Goal: Complete application form

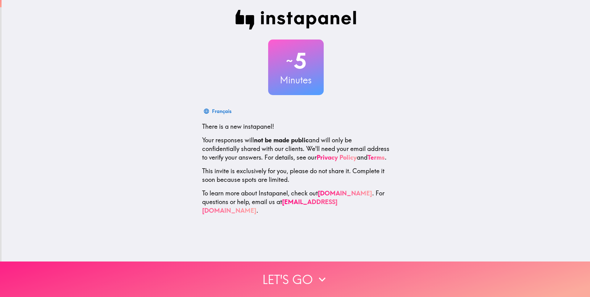
click at [292, 272] on button "Let's go" at bounding box center [295, 278] width 590 height 35
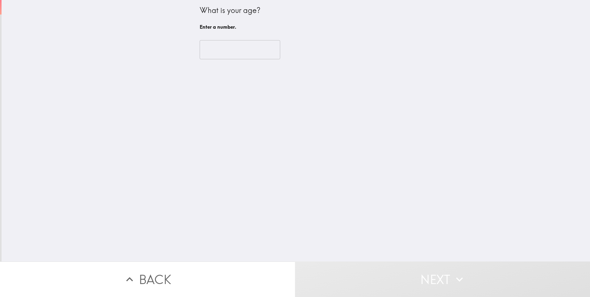
click at [229, 56] on input "number" at bounding box center [240, 49] width 80 height 19
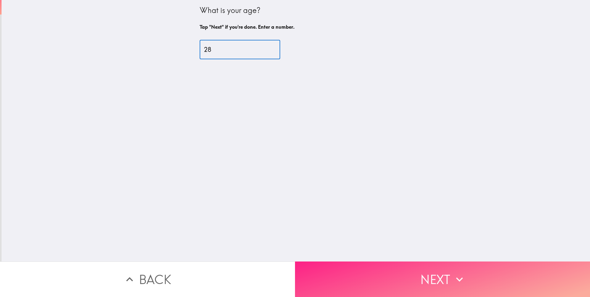
type input "28"
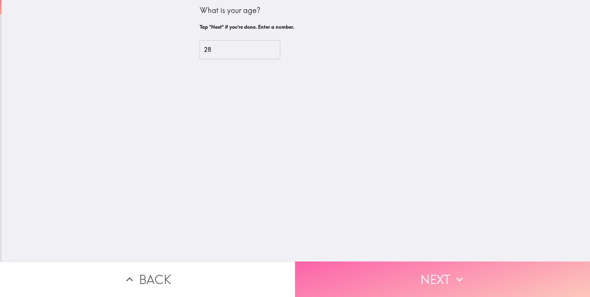
click at [432, 278] on button "Next" at bounding box center [442, 278] width 295 height 35
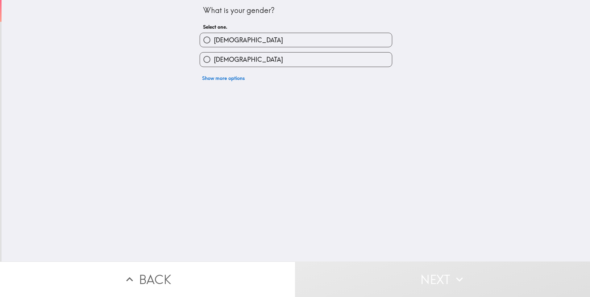
click at [217, 45] on label "[DEMOGRAPHIC_DATA]" at bounding box center [296, 40] width 192 height 14
click at [214, 45] on input "[DEMOGRAPHIC_DATA]" at bounding box center [207, 40] width 14 height 14
radio input "true"
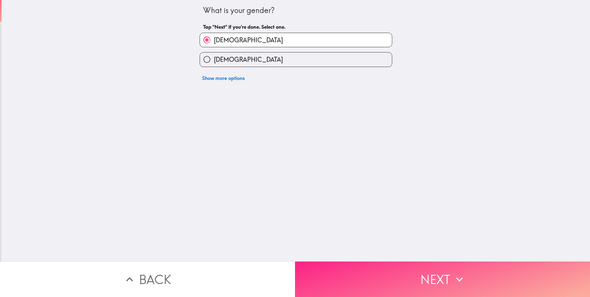
click at [405, 265] on button "Next" at bounding box center [442, 278] width 295 height 35
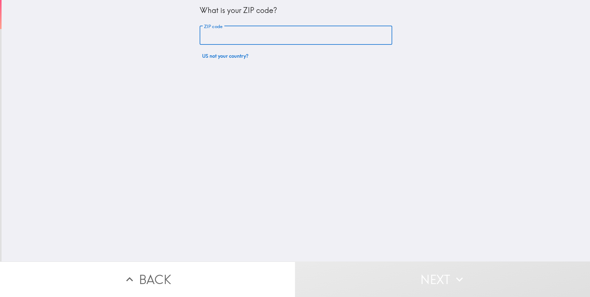
click at [241, 34] on input "ZIP code" at bounding box center [296, 35] width 192 height 19
type input "94582"
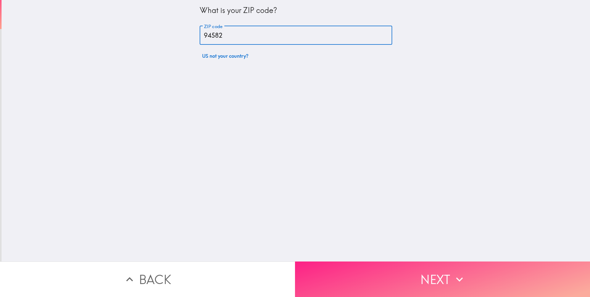
click at [398, 264] on button "Next" at bounding box center [442, 278] width 295 height 35
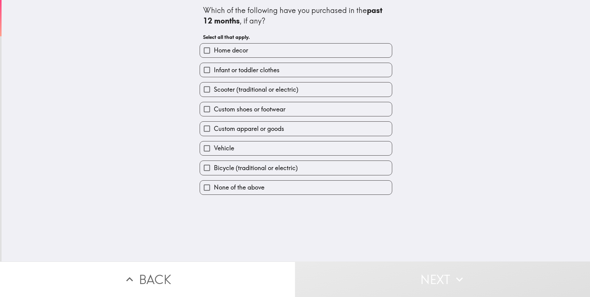
click at [237, 49] on span "Home decor" at bounding box center [231, 50] width 34 height 9
click at [214, 49] on input "Home decor" at bounding box center [207, 50] width 14 height 14
checkbox input "true"
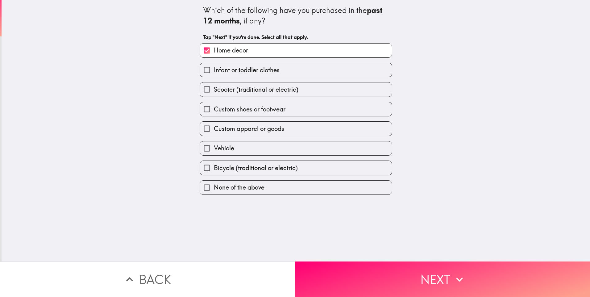
click at [239, 85] on span "Scooter (traditional or electric)" at bounding box center [256, 89] width 85 height 9
click at [214, 85] on input "Scooter (traditional or electric)" at bounding box center [207, 89] width 14 height 14
checkbox input "true"
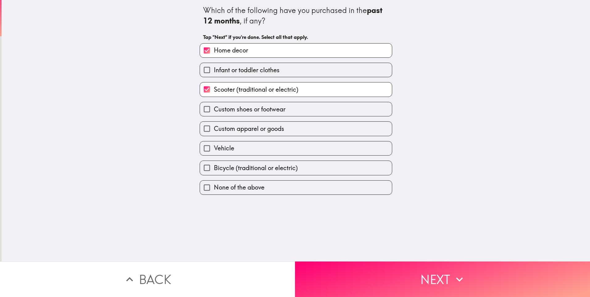
click at [237, 109] on span "Custom shoes or footwear" at bounding box center [250, 109] width 72 height 9
click at [214, 109] on input "Custom shoes or footwear" at bounding box center [207, 109] width 14 height 14
checkbox input "true"
click at [236, 132] on span "Custom apparel or goods" at bounding box center [249, 128] width 70 height 9
click at [214, 132] on input "Custom apparel or goods" at bounding box center [207, 129] width 14 height 14
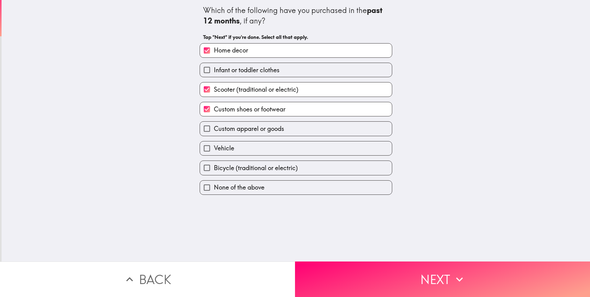
checkbox input "true"
click at [234, 167] on span "Bicycle (traditional or electric)" at bounding box center [256, 167] width 84 height 9
click at [214, 167] on input "Bicycle (traditional or electric)" at bounding box center [207, 168] width 14 height 14
checkbox input "true"
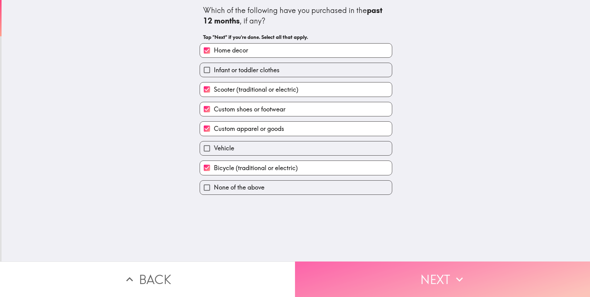
click at [371, 276] on button "Next" at bounding box center [442, 278] width 295 height 35
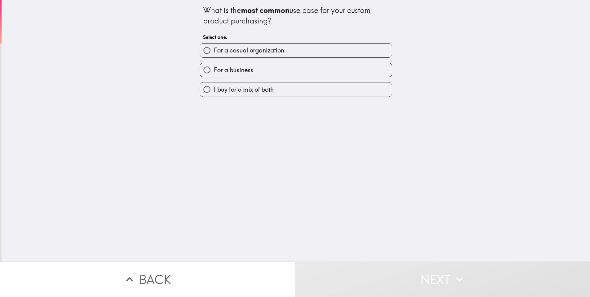
click at [253, 52] on span "For a casual organization" at bounding box center [249, 50] width 70 height 9
click at [214, 52] on input "For a casual organization" at bounding box center [207, 50] width 14 height 14
radio input "true"
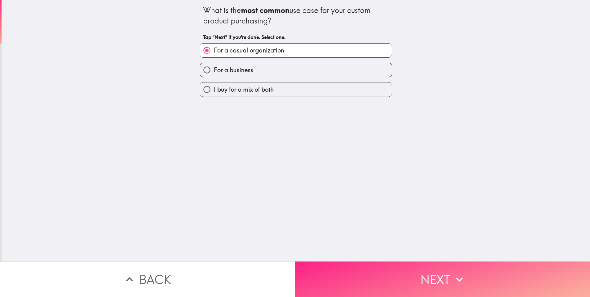
click at [362, 262] on button "Next" at bounding box center [442, 278] width 295 height 35
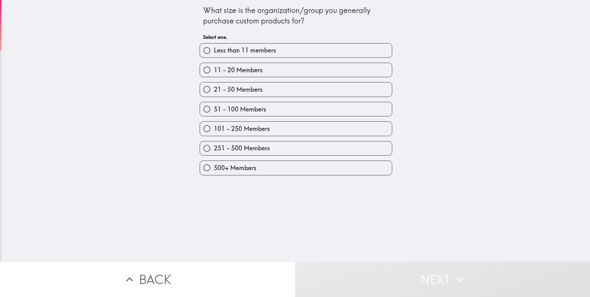
click at [258, 107] on span "51 - 100 Members" at bounding box center [240, 109] width 52 height 9
click at [214, 107] on input "51 - 100 Members" at bounding box center [207, 109] width 14 height 14
radio input "true"
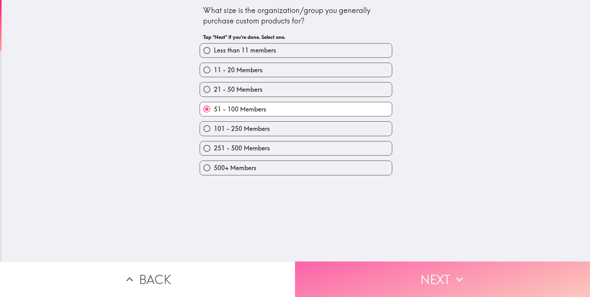
click at [387, 285] on button "Next" at bounding box center [442, 278] width 295 height 35
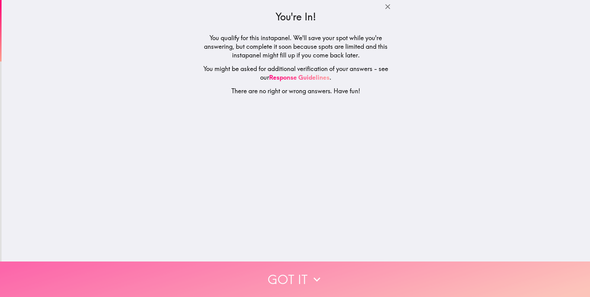
click at [223, 275] on button "Got it" at bounding box center [295, 278] width 590 height 35
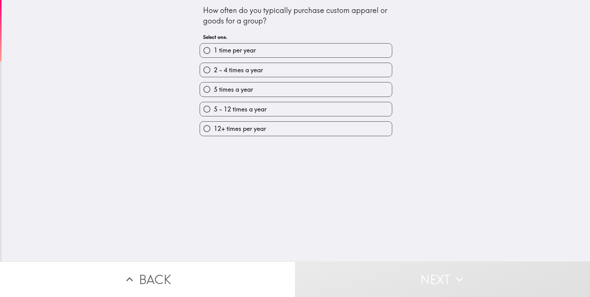
click at [258, 53] on label "1 time per year" at bounding box center [296, 50] width 192 height 14
click at [214, 53] on input "1 time per year" at bounding box center [207, 50] width 14 height 14
radio input "true"
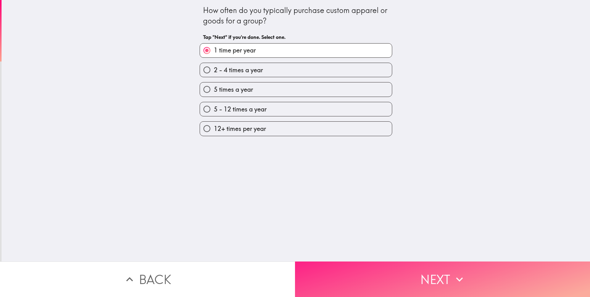
click at [319, 265] on button "Next" at bounding box center [442, 278] width 295 height 35
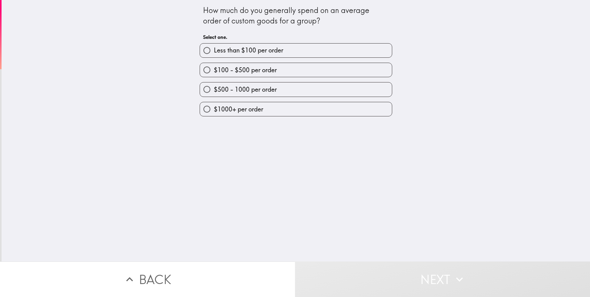
click at [273, 51] on span "Less than $100 per order" at bounding box center [248, 50] width 69 height 9
click at [214, 51] on input "Less than $100 per order" at bounding box center [207, 50] width 14 height 14
radio input "true"
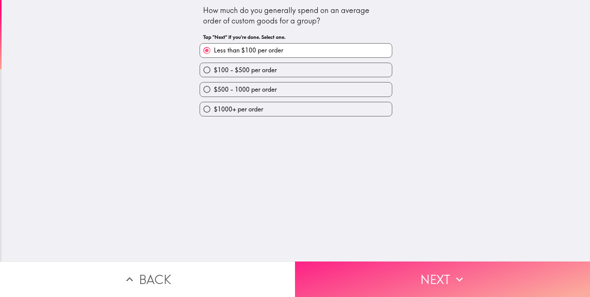
click at [373, 280] on button "Next" at bounding box center [442, 278] width 295 height 35
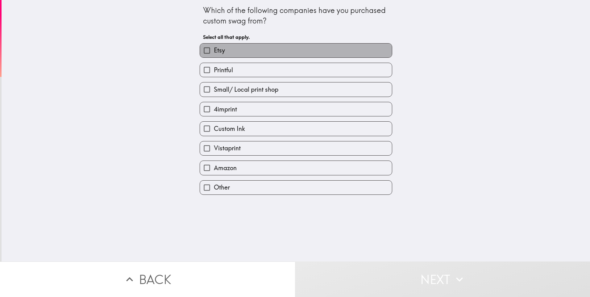
click at [238, 50] on label "Etsy" at bounding box center [296, 50] width 192 height 14
click at [214, 50] on input "Etsy" at bounding box center [207, 50] width 14 height 14
checkbox input "true"
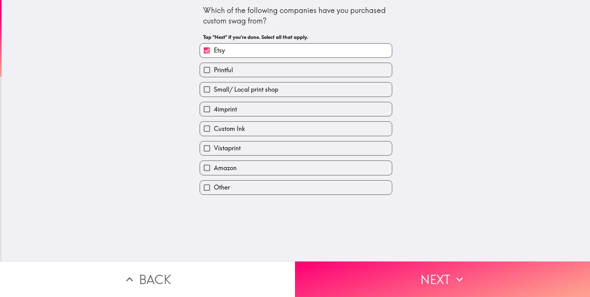
click at [225, 130] on span "Custom Ink" at bounding box center [229, 128] width 31 height 9
click at [214, 130] on input "Custom Ink" at bounding box center [207, 129] width 14 height 14
checkbox input "true"
click at [227, 149] on span "Vistaprint" at bounding box center [227, 148] width 27 height 9
click at [214, 149] on input "Vistaprint" at bounding box center [207, 148] width 14 height 14
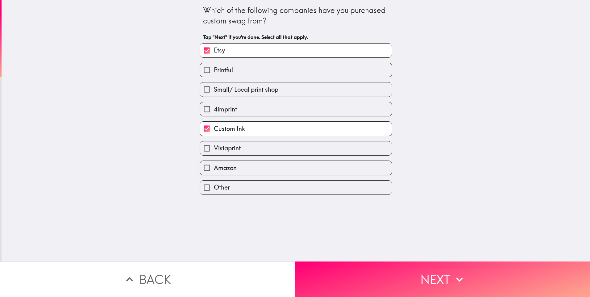
checkbox input "true"
click at [226, 165] on span "Amazon" at bounding box center [225, 167] width 23 height 9
click at [214, 165] on input "Amazon" at bounding box center [207, 168] width 14 height 14
checkbox input "true"
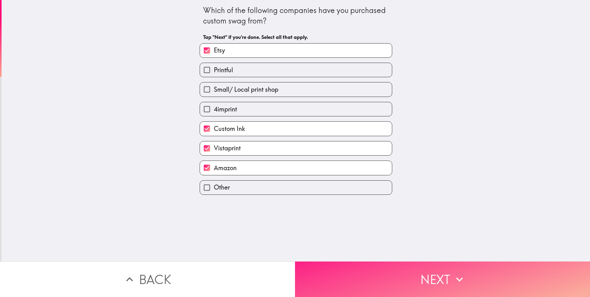
click at [371, 279] on button "Next" at bounding box center [442, 278] width 295 height 35
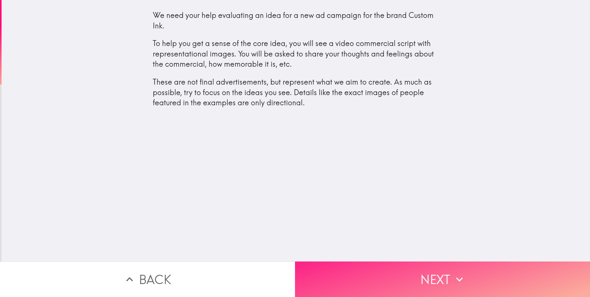
click at [389, 267] on button "Next" at bounding box center [442, 278] width 295 height 35
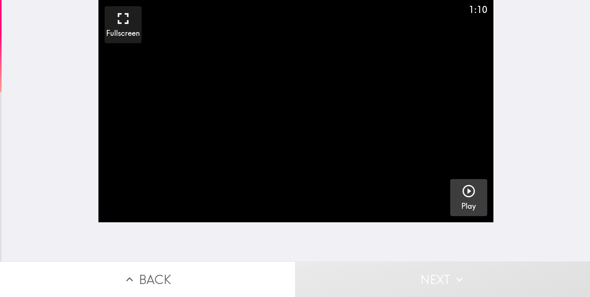
click at [465, 200] on div "button" at bounding box center [468, 192] width 15 height 17
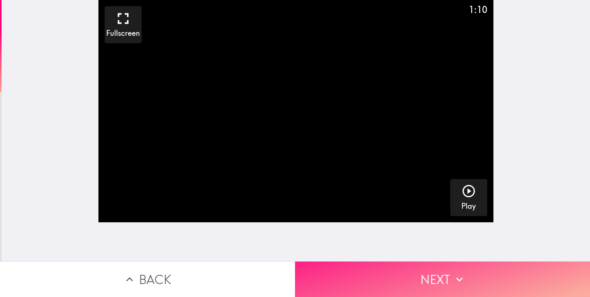
click at [413, 268] on button "Next" at bounding box center [442, 278] width 295 height 35
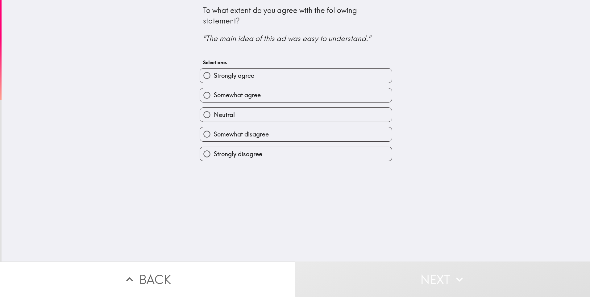
click at [241, 76] on span "Strongly agree" at bounding box center [234, 75] width 40 height 9
click at [214, 76] on input "Strongly agree" at bounding box center [207, 75] width 14 height 14
radio input "true"
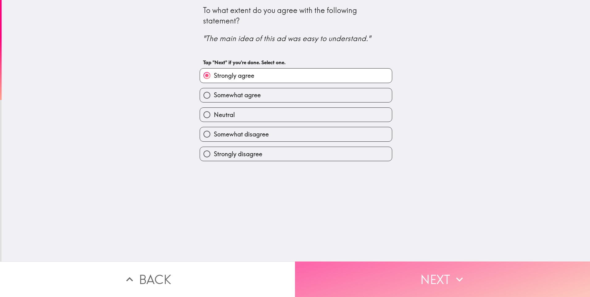
click at [354, 263] on button "Next" at bounding box center [442, 278] width 295 height 35
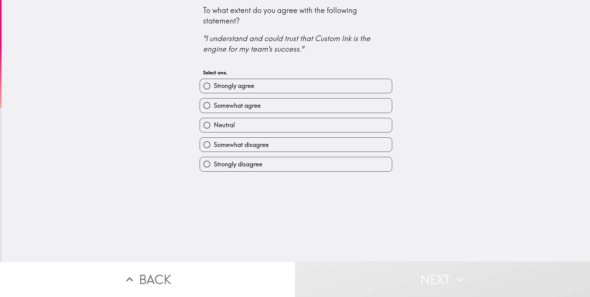
click at [275, 85] on label "Strongly agree" at bounding box center [296, 86] width 192 height 14
click at [214, 85] on input "Strongly agree" at bounding box center [207, 86] width 14 height 14
radio input "true"
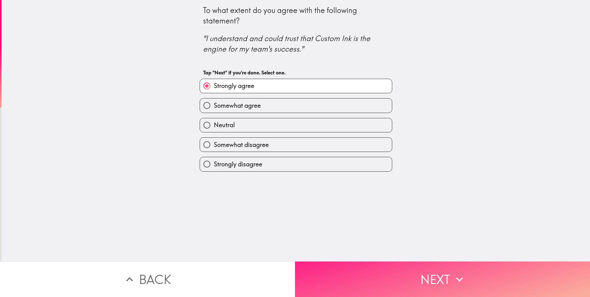
click at [372, 271] on button "Next" at bounding box center [442, 278] width 295 height 35
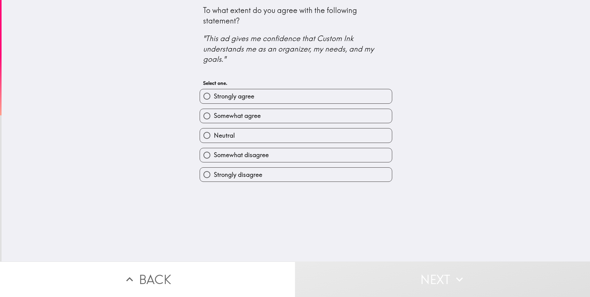
click at [253, 97] on label "Strongly agree" at bounding box center [296, 96] width 192 height 14
click at [214, 97] on input "Strongly agree" at bounding box center [207, 96] width 14 height 14
radio input "true"
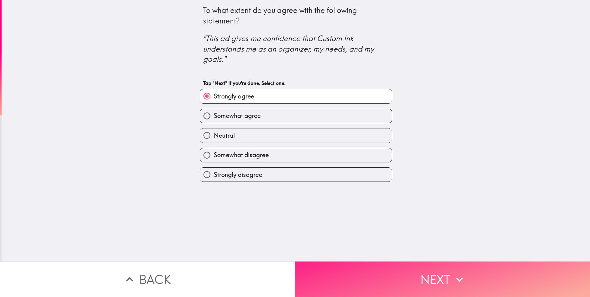
click at [357, 269] on button "Next" at bounding box center [442, 278] width 295 height 35
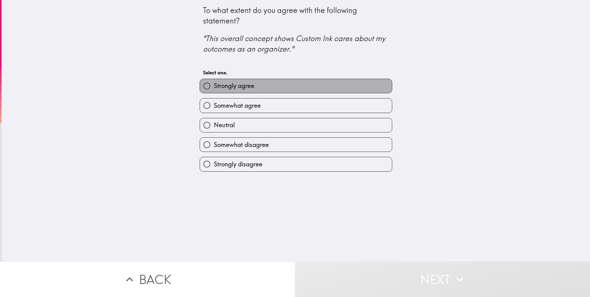
click at [254, 90] on label "Strongly agree" at bounding box center [296, 86] width 192 height 14
click at [214, 90] on input "Strongly agree" at bounding box center [207, 86] width 14 height 14
radio input "true"
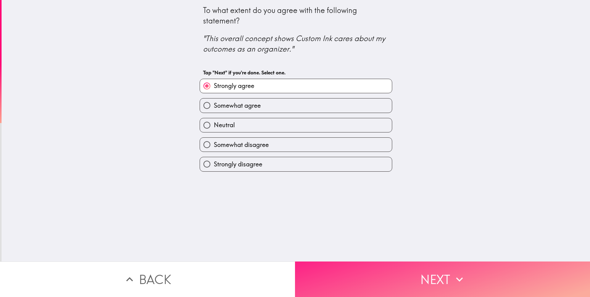
click at [351, 270] on button "Next" at bounding box center [442, 278] width 295 height 35
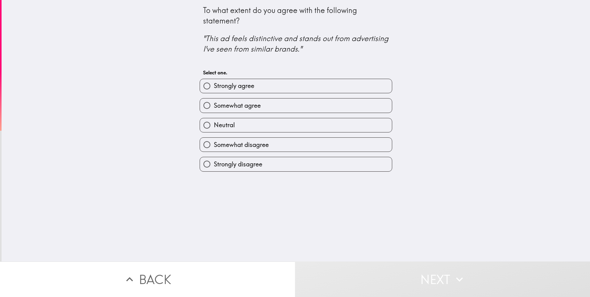
click at [262, 91] on label "Strongly agree" at bounding box center [296, 86] width 192 height 14
click at [214, 91] on input "Strongly agree" at bounding box center [207, 86] width 14 height 14
radio input "true"
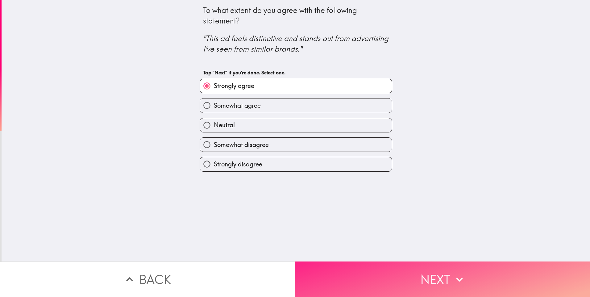
click at [341, 268] on button "Next" at bounding box center [442, 278] width 295 height 35
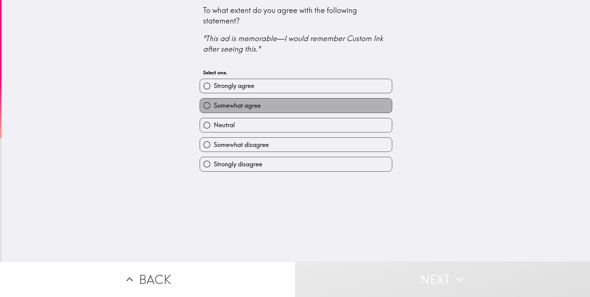
click at [253, 108] on span "Somewhat agree" at bounding box center [237, 105] width 47 height 9
click at [214, 108] on input "Somewhat agree" at bounding box center [207, 105] width 14 height 14
radio input "true"
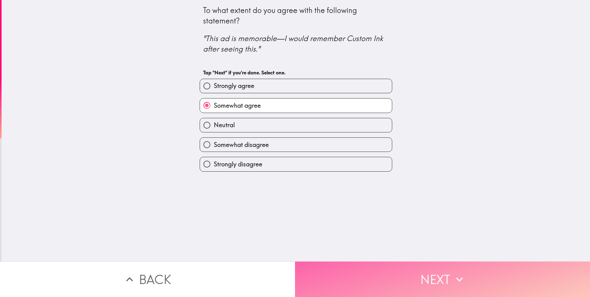
click at [342, 265] on button "Next" at bounding box center [442, 278] width 295 height 35
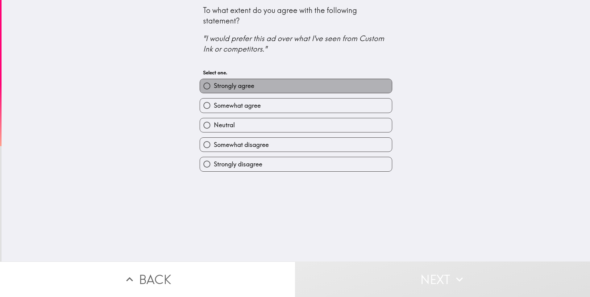
click at [245, 83] on span "Strongly agree" at bounding box center [234, 85] width 40 height 9
click at [214, 83] on input "Strongly agree" at bounding box center [207, 86] width 14 height 14
radio input "true"
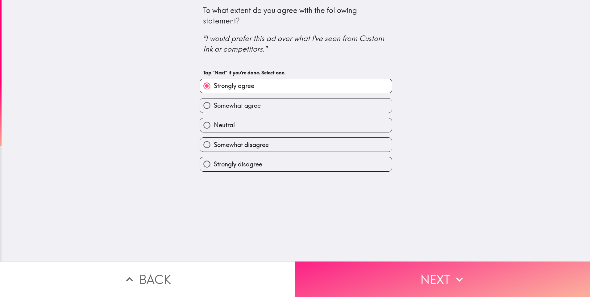
click at [351, 264] on button "Next" at bounding box center [442, 278] width 295 height 35
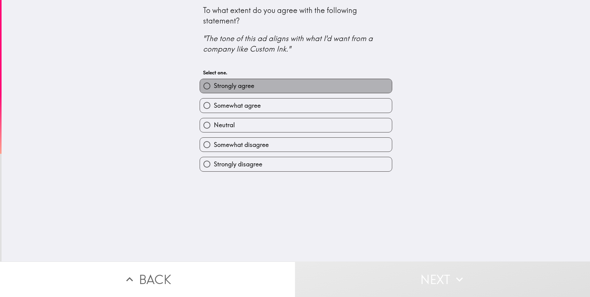
click at [254, 84] on label "Strongly agree" at bounding box center [296, 86] width 192 height 14
click at [214, 84] on input "Strongly agree" at bounding box center [207, 86] width 14 height 14
radio input "true"
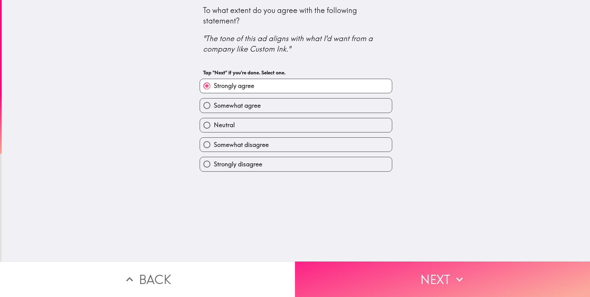
click at [347, 271] on button "Next" at bounding box center [442, 278] width 295 height 35
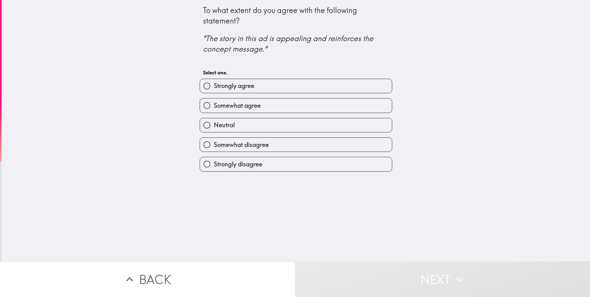
click at [230, 107] on span "Somewhat agree" at bounding box center [237, 105] width 47 height 9
click at [214, 107] on input "Somewhat agree" at bounding box center [207, 105] width 14 height 14
radio input "true"
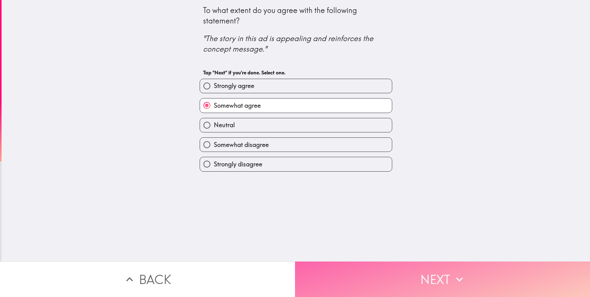
click at [356, 261] on button "Next" at bounding box center [442, 278] width 295 height 35
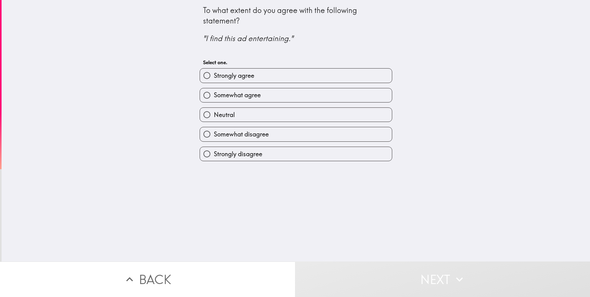
click at [272, 79] on label "Strongly agree" at bounding box center [296, 75] width 192 height 14
click at [214, 79] on input "Strongly agree" at bounding box center [207, 75] width 14 height 14
radio input "true"
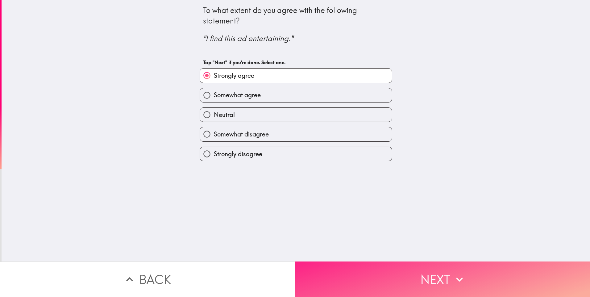
click at [344, 262] on button "Next" at bounding box center [442, 278] width 295 height 35
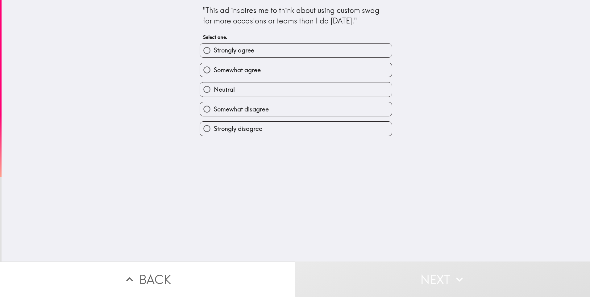
click at [264, 71] on label "Somewhat agree" at bounding box center [296, 70] width 192 height 14
click at [214, 71] on input "Somewhat agree" at bounding box center [207, 70] width 14 height 14
radio input "true"
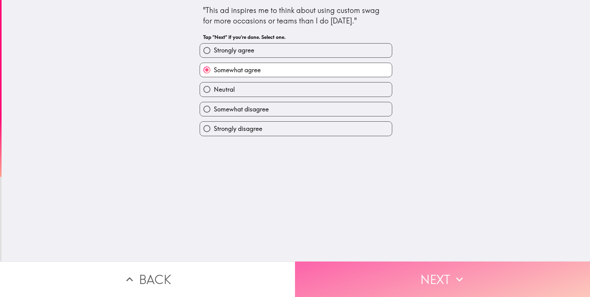
click at [330, 268] on button "Next" at bounding box center [442, 278] width 295 height 35
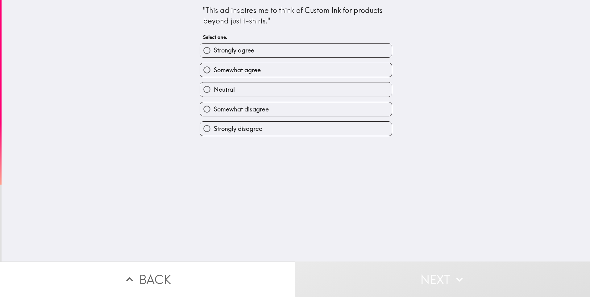
click at [259, 45] on label "Strongly agree" at bounding box center [296, 50] width 192 height 14
click at [214, 45] on input "Strongly agree" at bounding box center [207, 50] width 14 height 14
radio input "true"
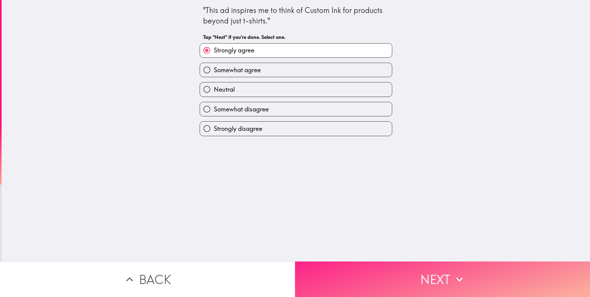
click at [329, 261] on button "Next" at bounding box center [442, 278] width 295 height 35
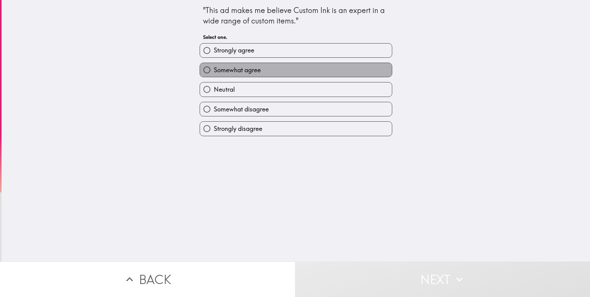
click at [257, 69] on label "Somewhat agree" at bounding box center [296, 70] width 192 height 14
click at [214, 69] on input "Somewhat agree" at bounding box center [207, 70] width 14 height 14
radio input "true"
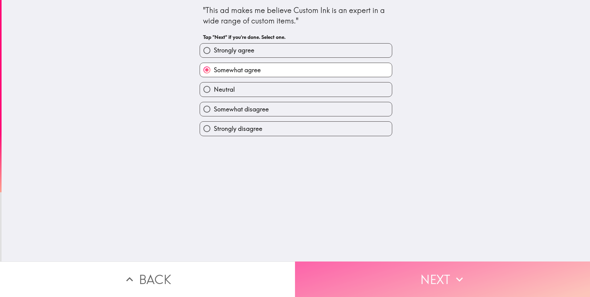
click at [350, 266] on button "Next" at bounding box center [442, 278] width 295 height 35
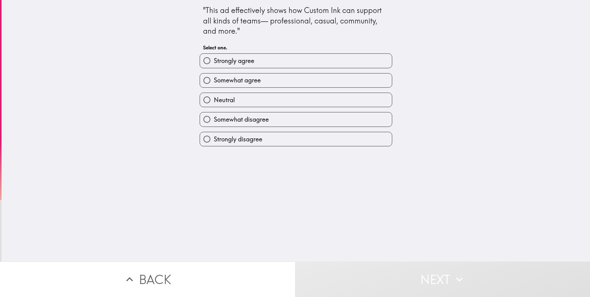
click at [258, 60] on label "Strongly agree" at bounding box center [296, 61] width 192 height 14
click at [214, 60] on input "Strongly agree" at bounding box center [207, 61] width 14 height 14
radio input "true"
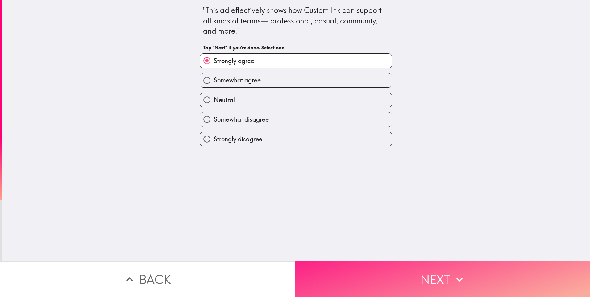
click at [346, 268] on button "Next" at bounding box center [442, 278] width 295 height 35
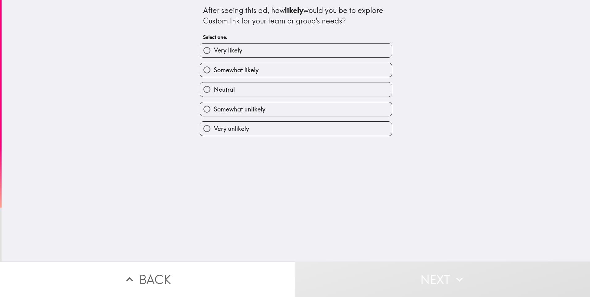
click at [254, 67] on label "Somewhat likely" at bounding box center [296, 70] width 192 height 14
click at [214, 67] on input "Somewhat likely" at bounding box center [207, 70] width 14 height 14
radio input "true"
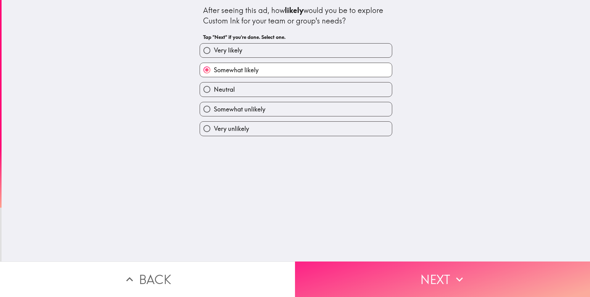
click at [324, 263] on button "Next" at bounding box center [442, 278] width 295 height 35
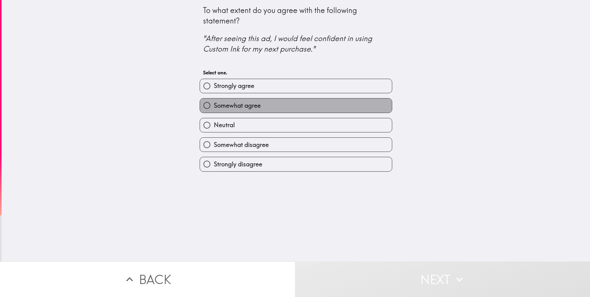
click at [245, 105] on span "Somewhat agree" at bounding box center [237, 105] width 47 height 9
click at [214, 105] on input "Somewhat agree" at bounding box center [207, 105] width 14 height 14
radio input "true"
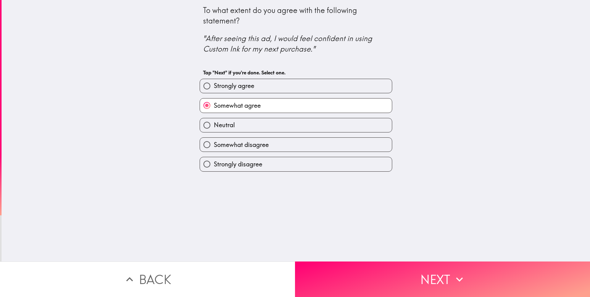
click at [326, 251] on div "To what extent do you agree with the following statement? "After seeing this ad…" at bounding box center [296, 130] width 588 height 261
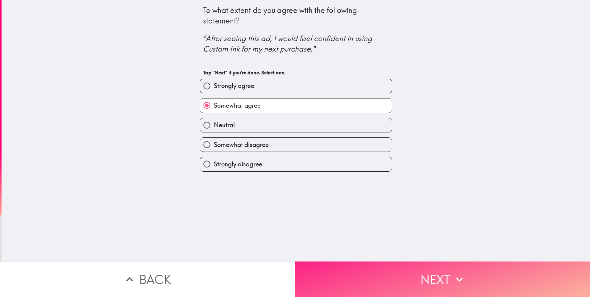
click at [326, 261] on button "Next" at bounding box center [442, 278] width 295 height 35
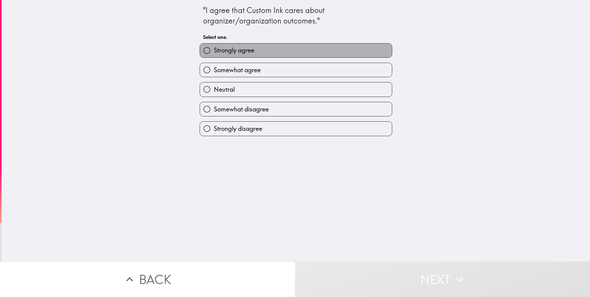
click at [258, 48] on label "Strongly agree" at bounding box center [296, 50] width 192 height 14
click at [214, 48] on input "Strongly agree" at bounding box center [207, 50] width 14 height 14
radio input "true"
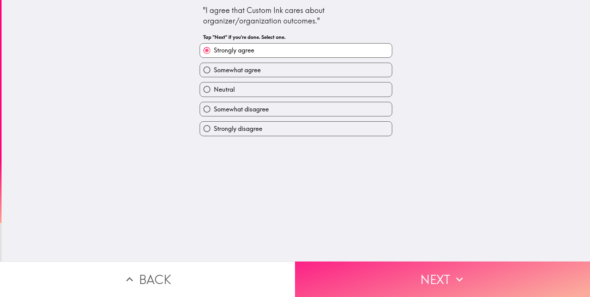
click at [346, 279] on button "Next" at bounding box center [442, 278] width 295 height 35
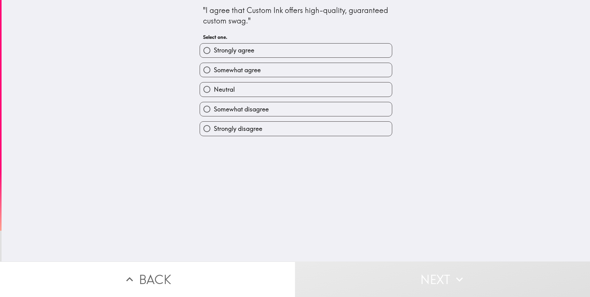
click at [254, 67] on span "Somewhat agree" at bounding box center [237, 70] width 47 height 9
click at [214, 67] on input "Somewhat agree" at bounding box center [207, 70] width 14 height 14
radio input "true"
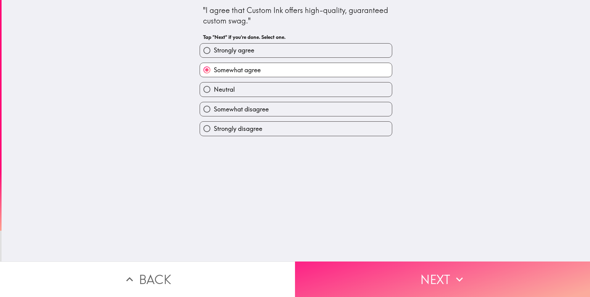
click at [366, 279] on button "Next" at bounding box center [442, 278] width 295 height 35
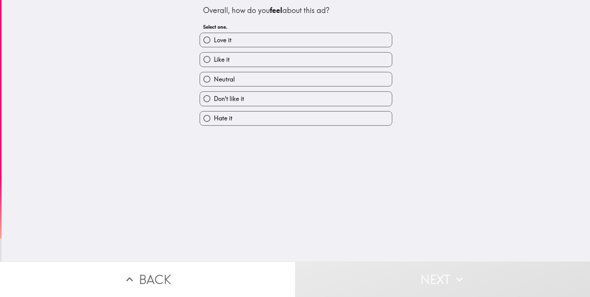
click at [237, 61] on label "Like it" at bounding box center [296, 59] width 192 height 14
click at [214, 61] on input "Like it" at bounding box center [207, 59] width 14 height 14
radio input "true"
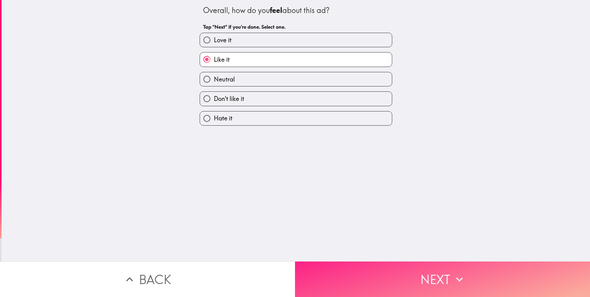
click at [340, 270] on button "Next" at bounding box center [442, 278] width 295 height 35
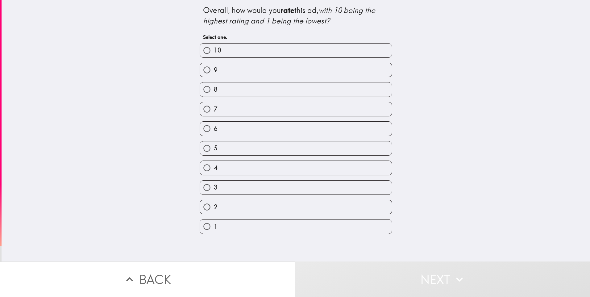
click at [245, 66] on label "9" at bounding box center [296, 70] width 192 height 14
click at [214, 66] on input "9" at bounding box center [207, 70] width 14 height 14
radio input "true"
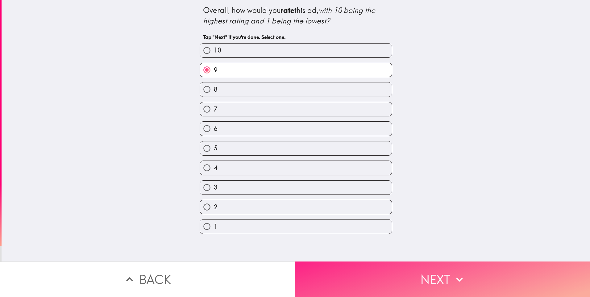
click at [333, 269] on button "Next" at bounding box center [442, 278] width 295 height 35
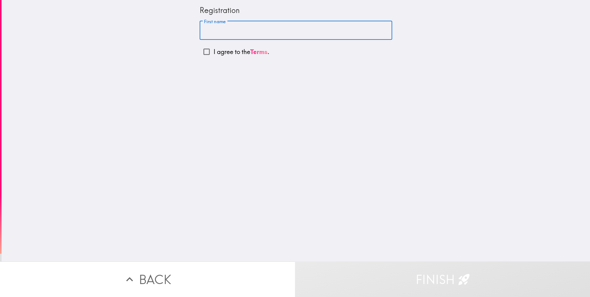
click at [227, 30] on input "First name" at bounding box center [296, 30] width 192 height 19
drag, startPoint x: 161, startPoint y: 55, endPoint x: 165, endPoint y: 53, distance: 4.6
click at [161, 55] on div "Registration First name First name I agree to the Terms ." at bounding box center [296, 130] width 588 height 261
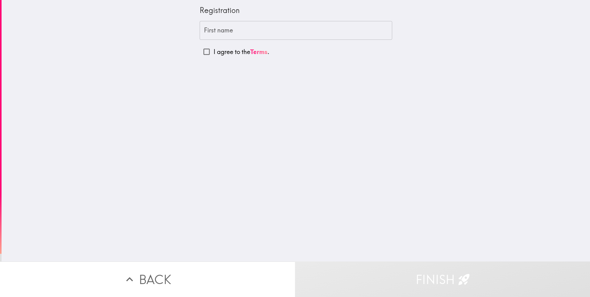
click at [212, 31] on input "First name" at bounding box center [296, 30] width 192 height 19
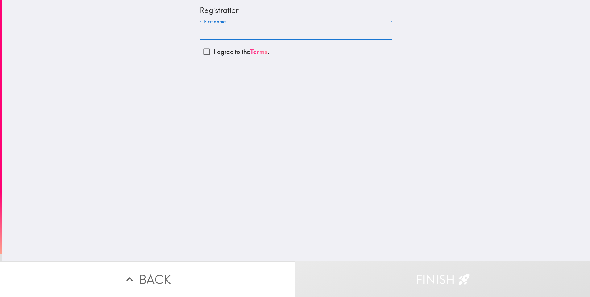
type input "Jack"
click at [204, 52] on input "I agree to the Terms ." at bounding box center [207, 52] width 14 height 14
checkbox input "true"
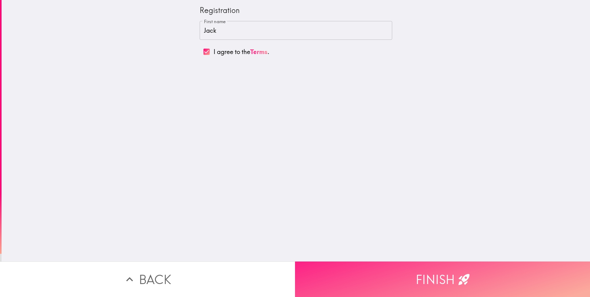
click at [383, 267] on button "Finish" at bounding box center [442, 278] width 295 height 35
